Goal: Register for event/course

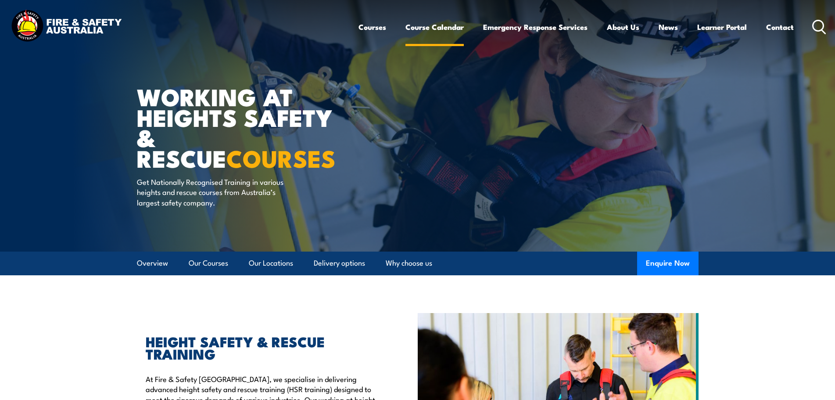
click at [425, 22] on link "Course Calendar" at bounding box center [434, 26] width 58 height 23
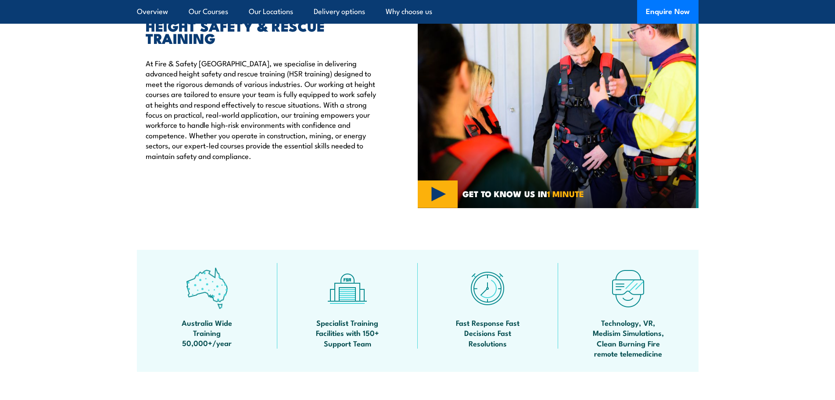
scroll to position [512, 0]
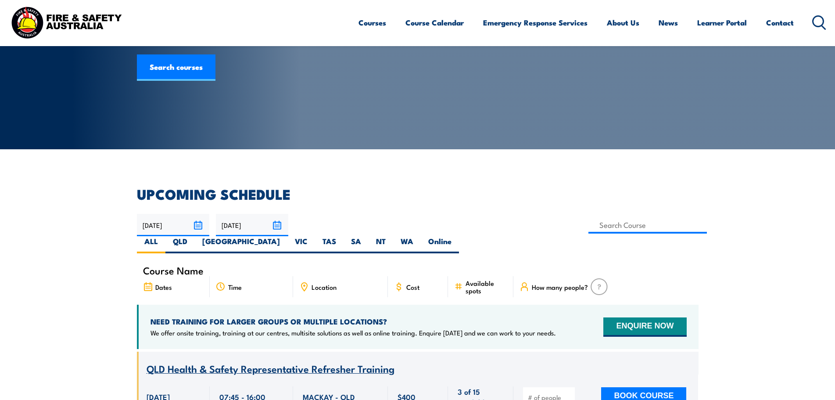
click at [198, 224] on input "[DATE]" at bounding box center [173, 225] width 72 height 22
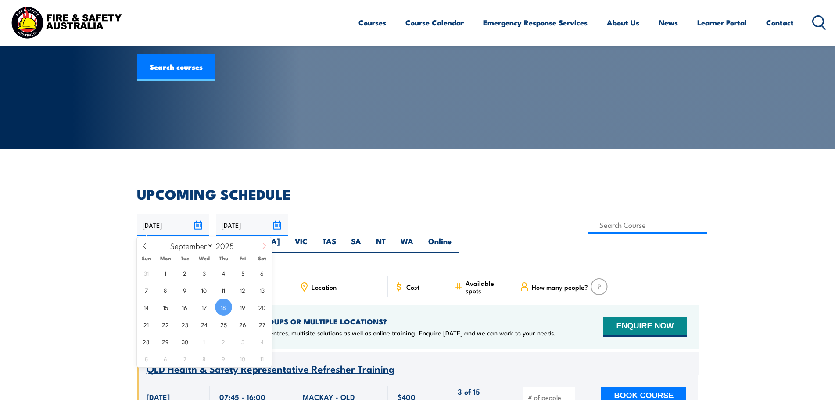
click at [264, 251] on span at bounding box center [264, 249] width 15 height 24
select select "9"
click at [222, 271] on span "2" at bounding box center [223, 272] width 17 height 17
type input "[DATE]"
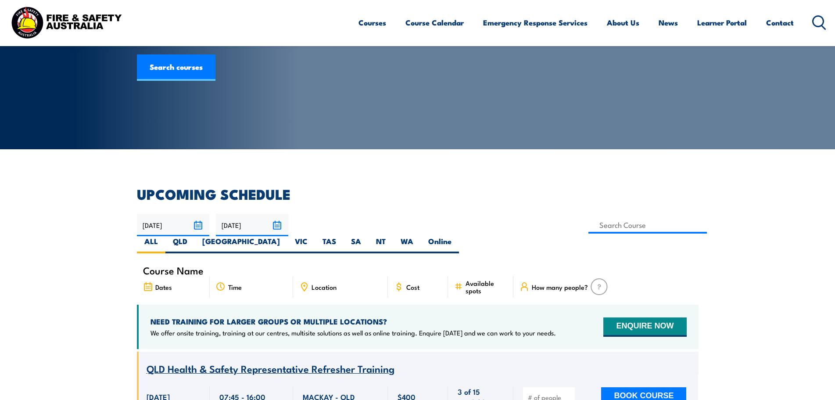
click at [252, 222] on input "[DATE]" at bounding box center [252, 225] width 72 height 22
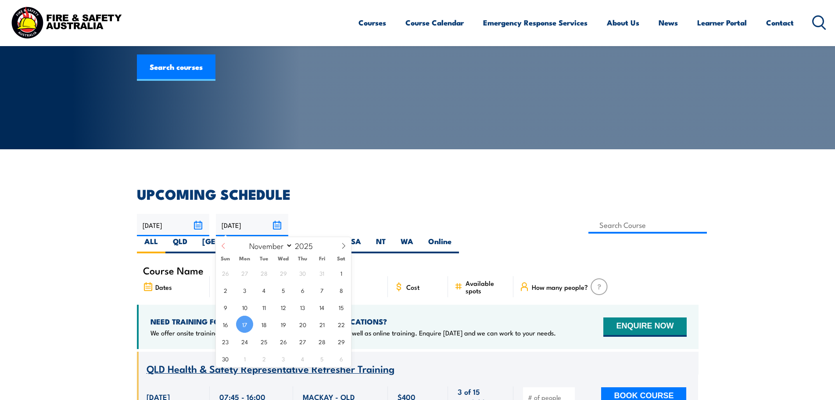
click at [227, 243] on span at bounding box center [223, 249] width 15 height 24
select select "9"
click at [304, 272] on span "2" at bounding box center [302, 272] width 17 height 17
type input "[DATE]"
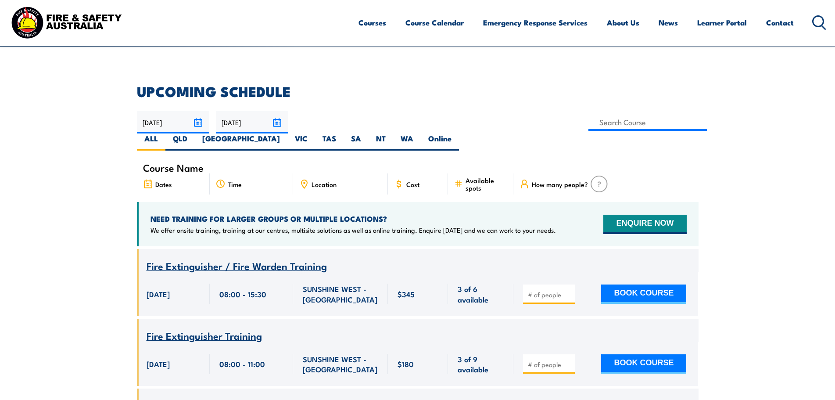
scroll to position [102, 0]
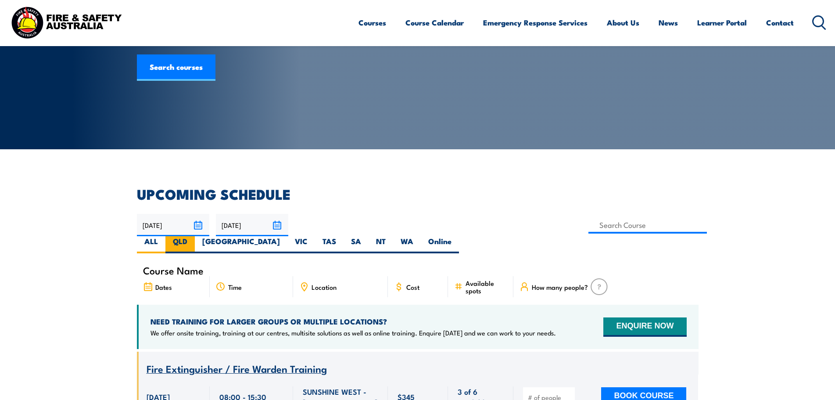
click at [195, 236] on label "QLD" at bounding box center [179, 244] width 29 height 17
click at [193, 236] on input "QLD" at bounding box center [190, 239] width 6 height 6
radio input "true"
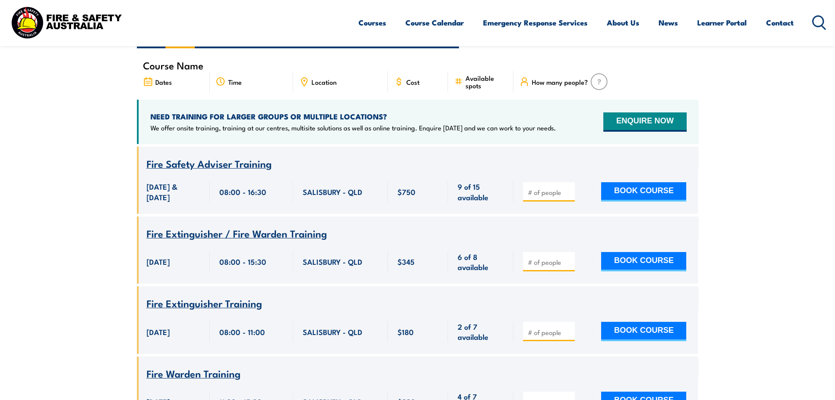
scroll to position [102, 0]
